Goal: Task Accomplishment & Management: Use online tool/utility

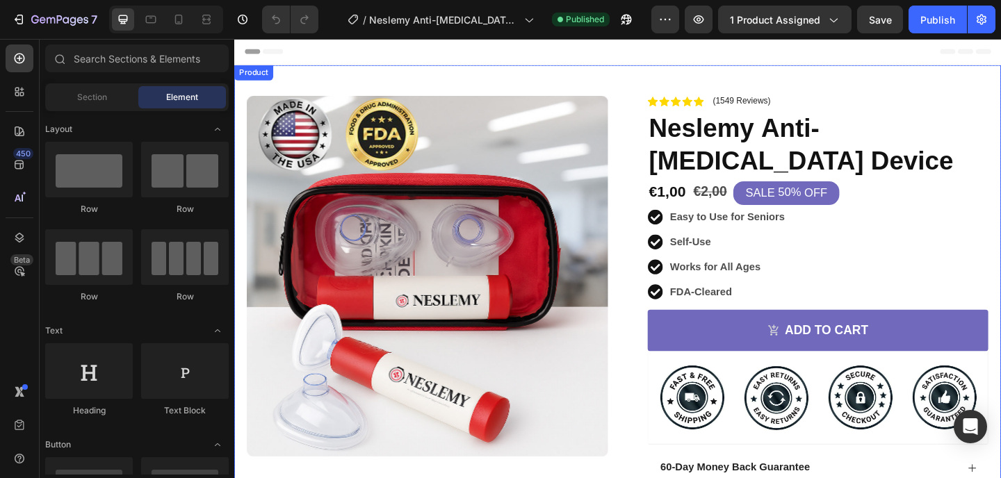
click at [593, 81] on div "Product Images Image Icon Icon Icon Icon Icon Icon List I bought this as I have…" at bounding box center [651, 394] width 834 height 655
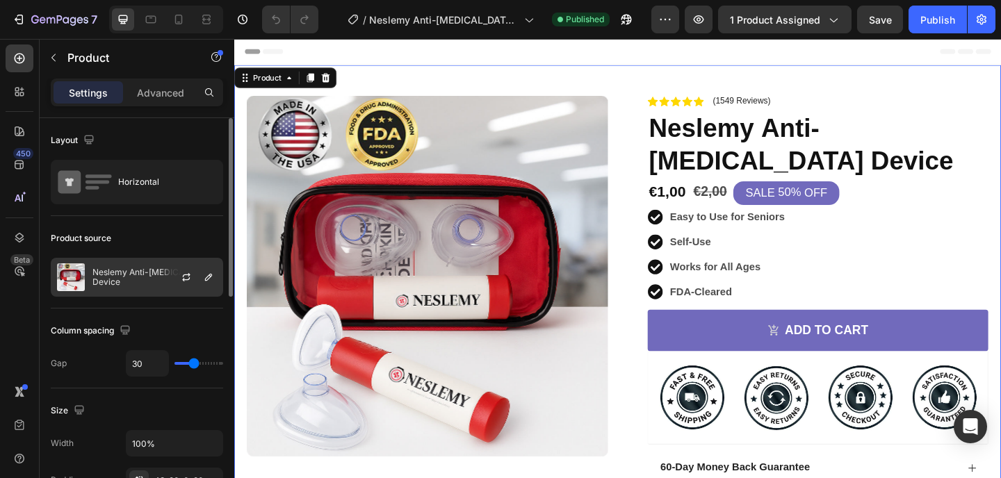
click at [113, 265] on div "Neslemу Anti-[MEDICAL_DATA] Device" at bounding box center [137, 277] width 172 height 39
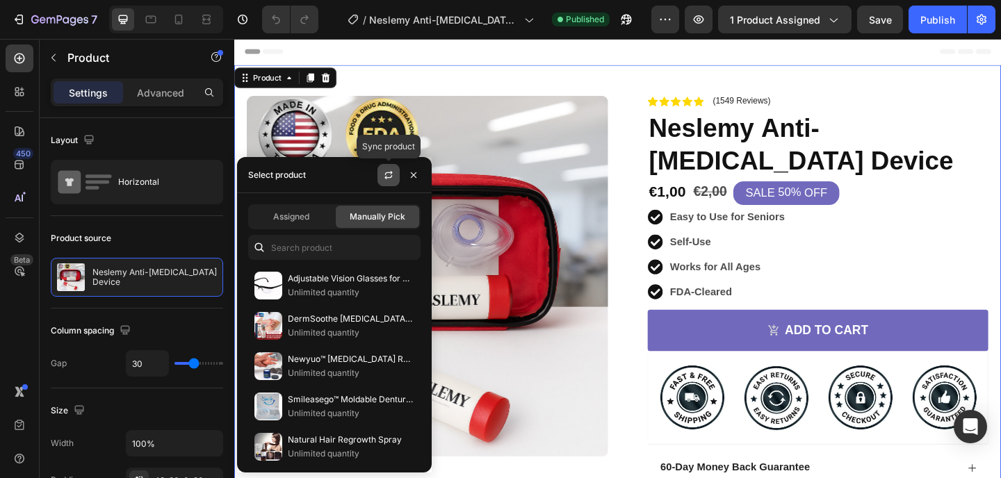
click at [395, 167] on button "button" at bounding box center [388, 175] width 22 height 22
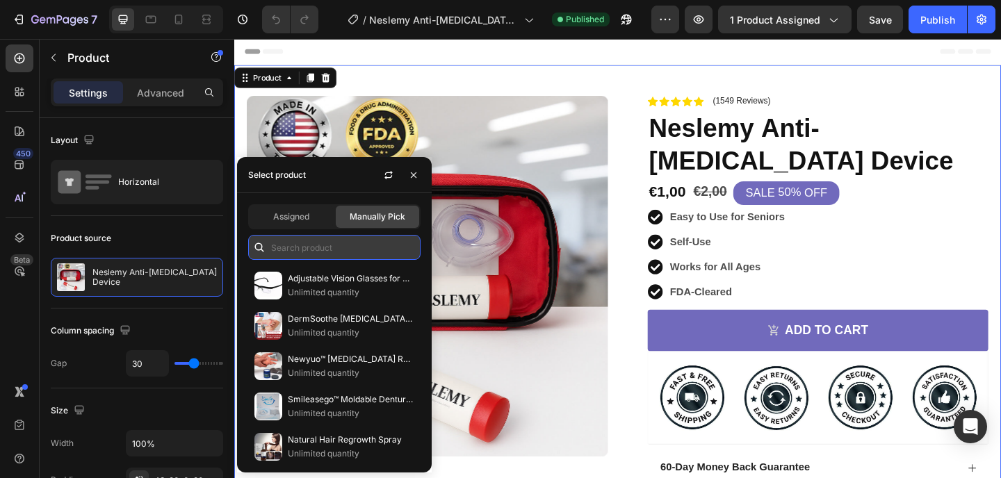
click at [313, 245] on input "text" at bounding box center [334, 247] width 172 height 25
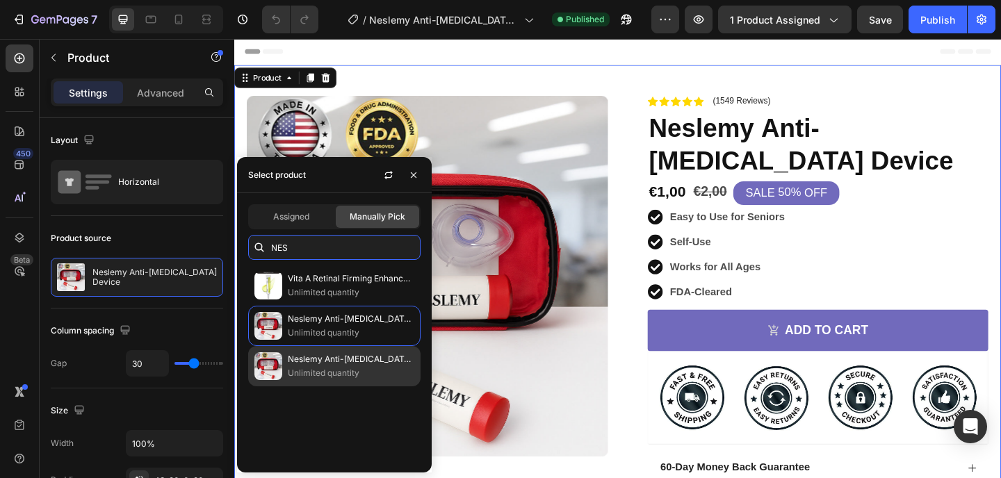
type input "NES"
click at [339, 364] on p "Neslemу Anti-[MEDICAL_DATA] Device" at bounding box center [351, 359] width 127 height 14
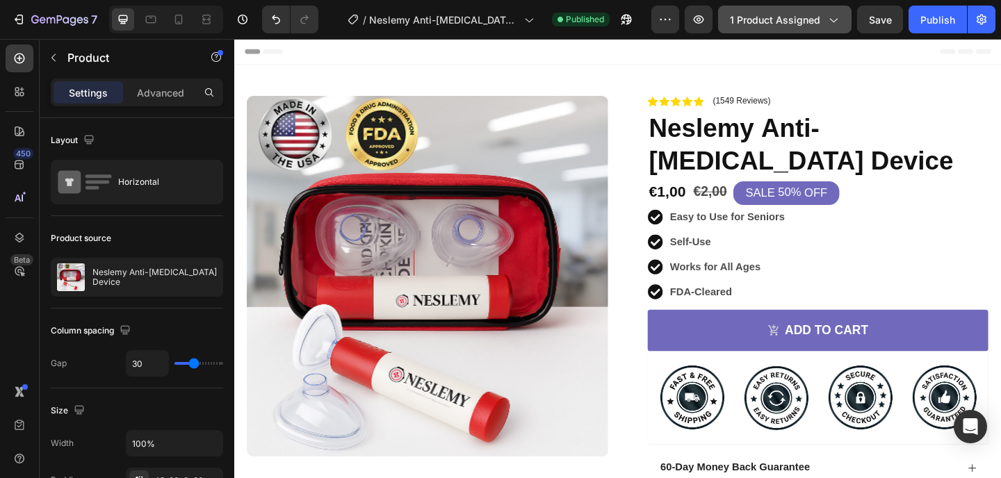
click at [776, 16] on span "1 product assigned" at bounding box center [775, 20] width 90 height 15
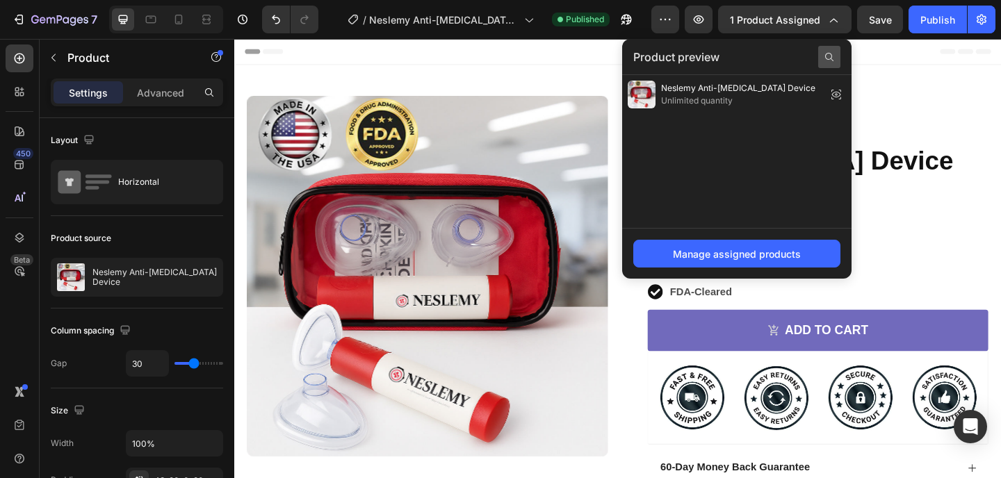
click at [825, 56] on icon at bounding box center [829, 56] width 11 height 11
type input "NES"
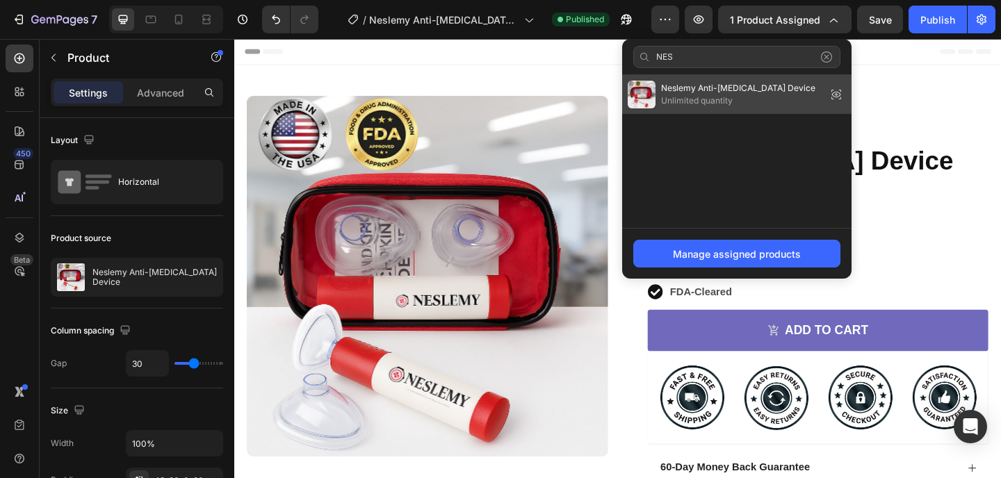
click at [750, 91] on span "Neslemу Anti-[MEDICAL_DATA] Device" at bounding box center [738, 88] width 154 height 13
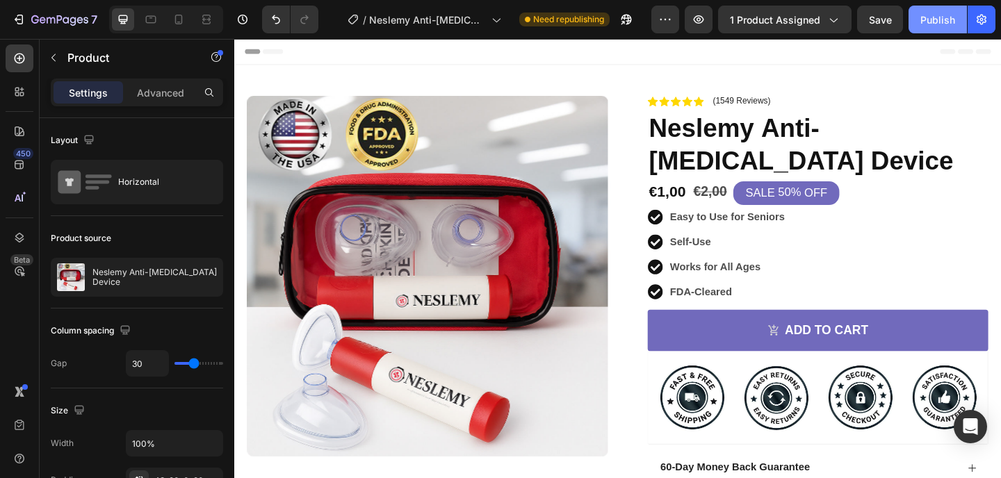
click at [930, 19] on div "Publish" at bounding box center [937, 20] width 35 height 15
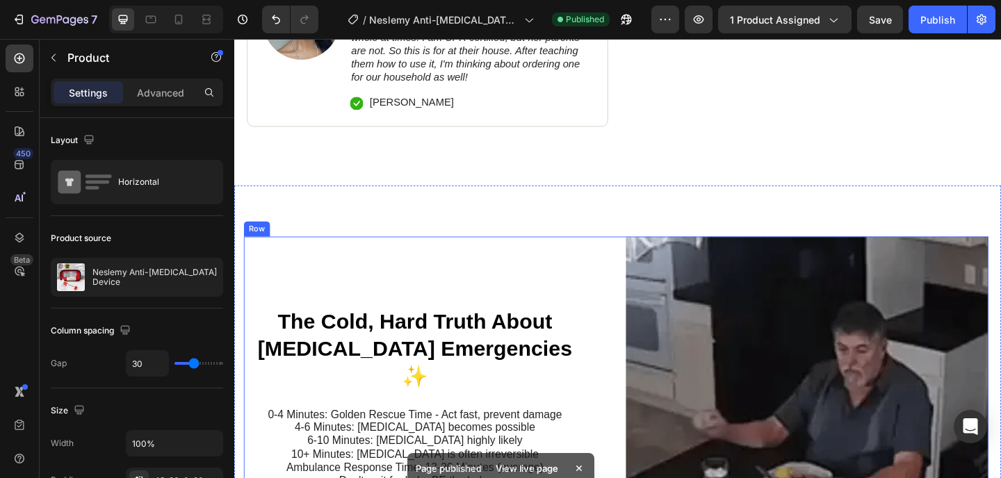
scroll to position [453, 0]
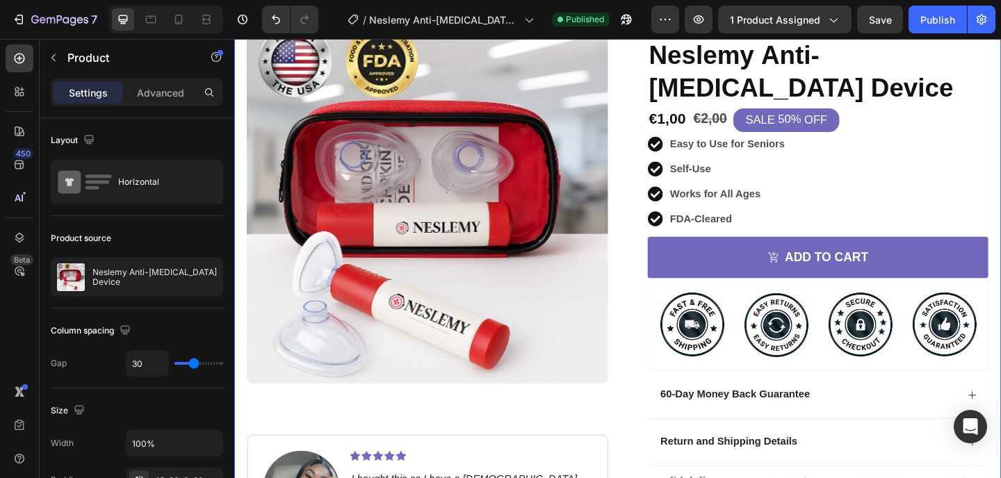
scroll to position [0, 0]
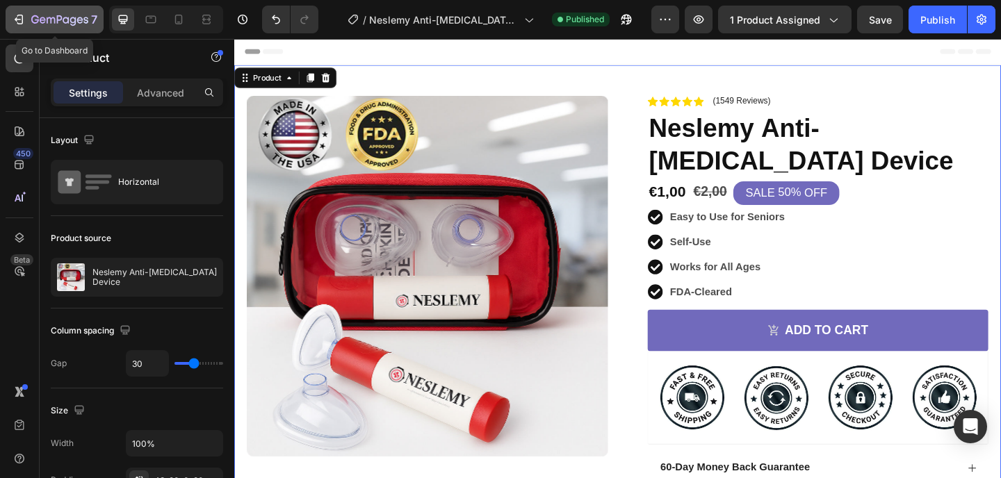
click at [45, 26] on div "7" at bounding box center [64, 19] width 66 height 17
